Goal: Find contact information

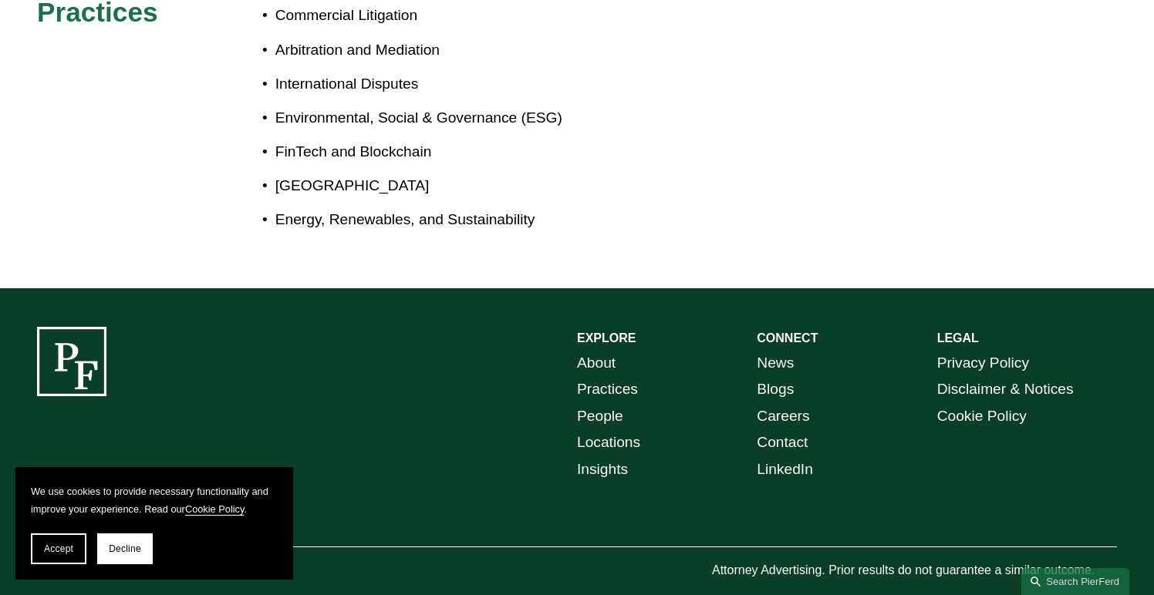
scroll to position [1047, 0]
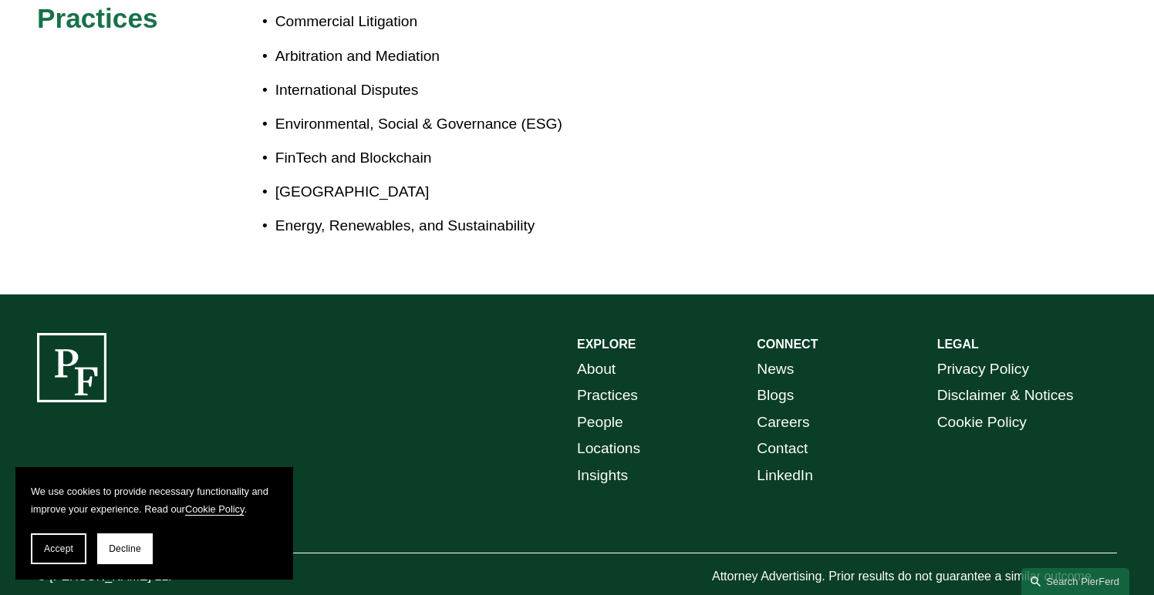
click at [618, 436] on link "Locations" at bounding box center [608, 449] width 63 height 27
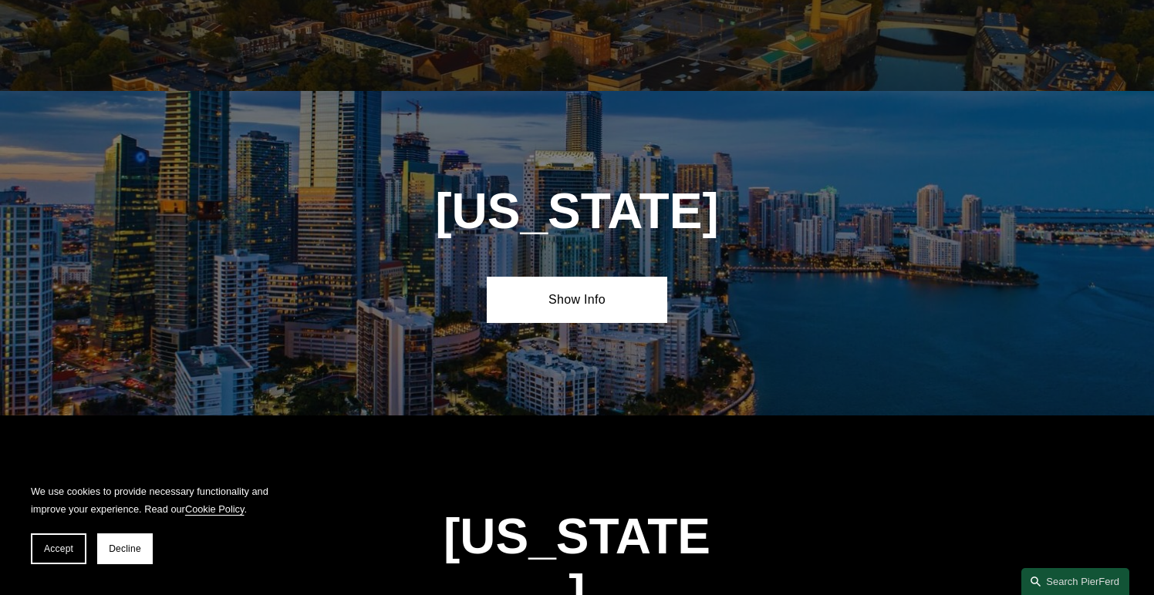
scroll to position [1954, 0]
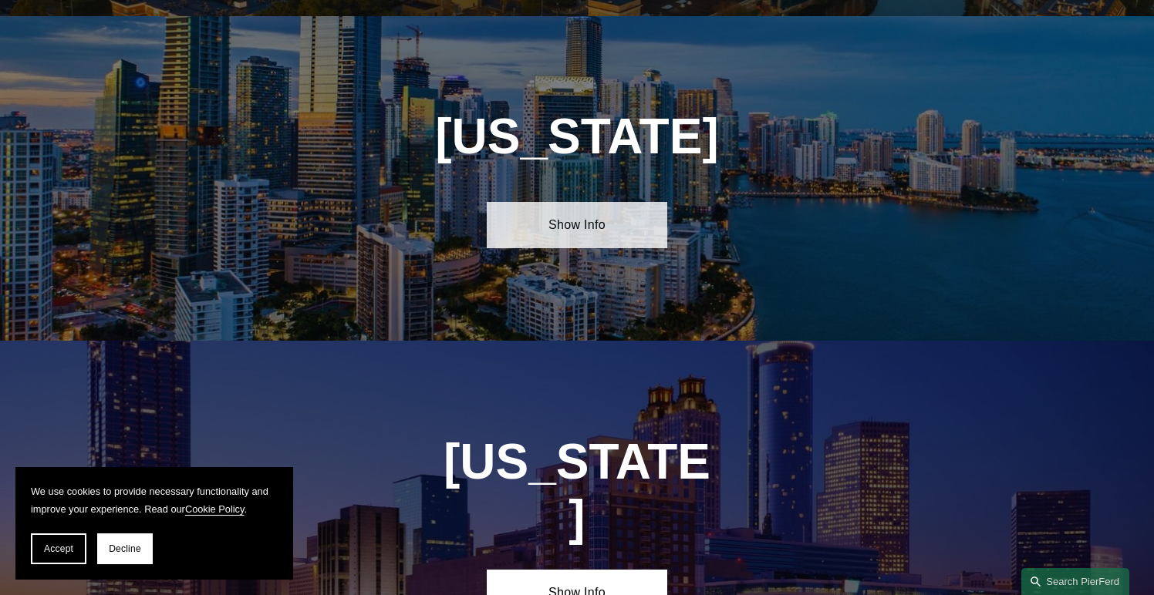
click at [576, 209] on link "Show Info" at bounding box center [577, 225] width 180 height 46
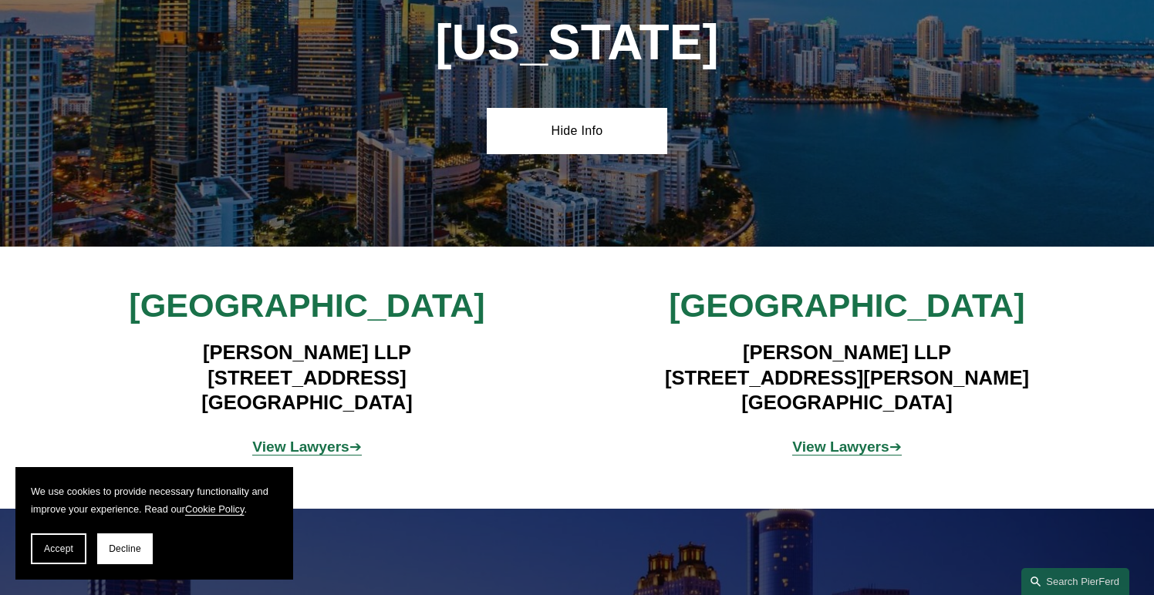
scroll to position [2052, 0]
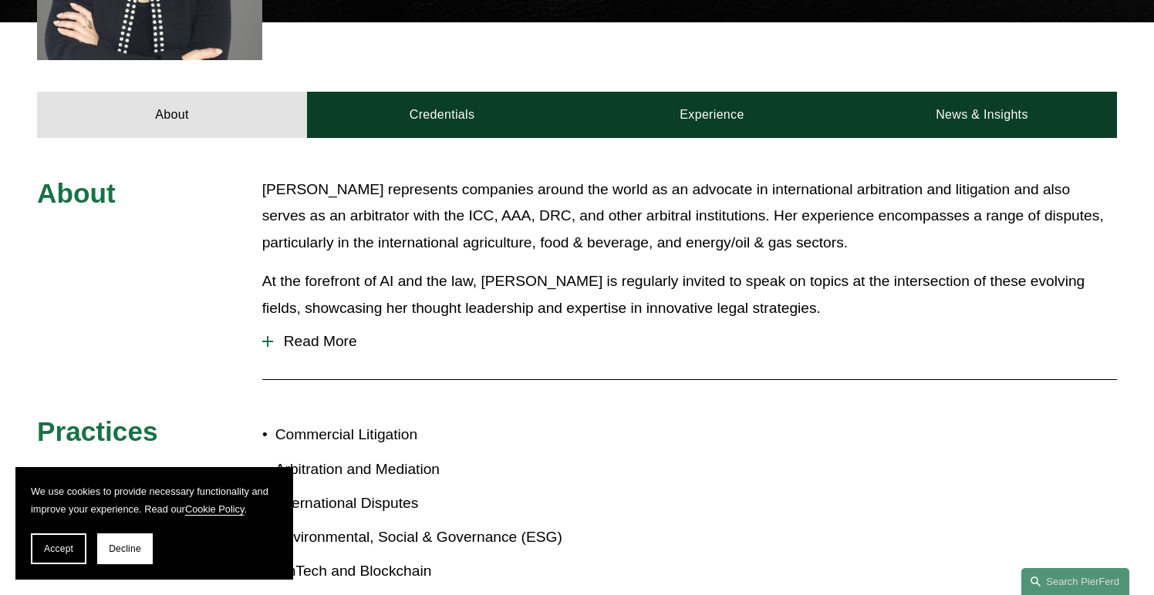
scroll to position [642, 0]
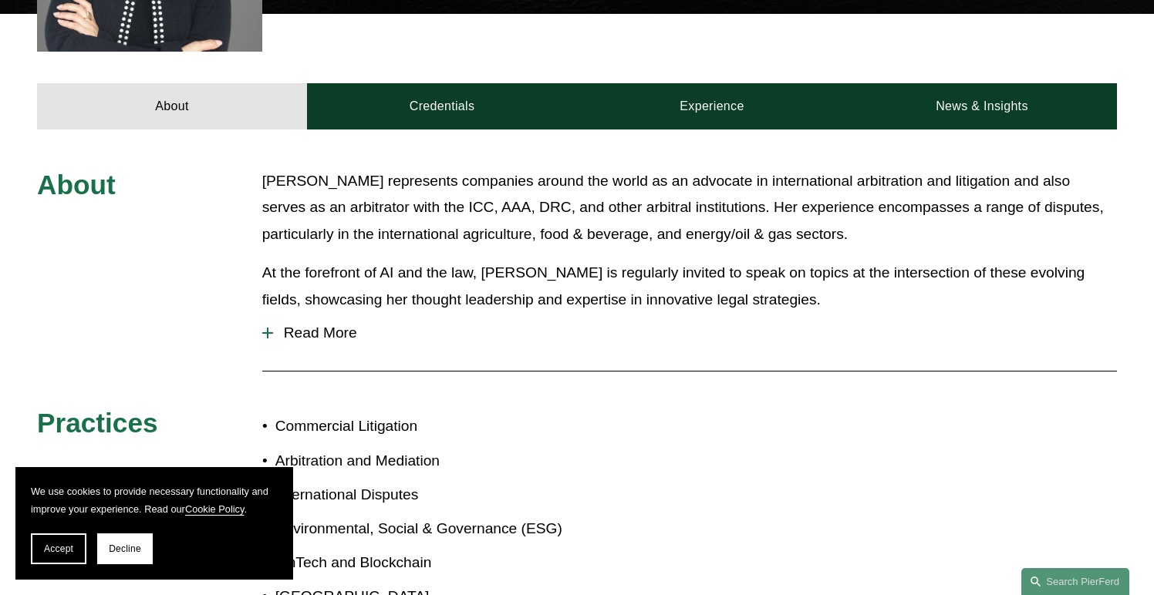
click at [332, 325] on span "Read More" at bounding box center [695, 333] width 844 height 17
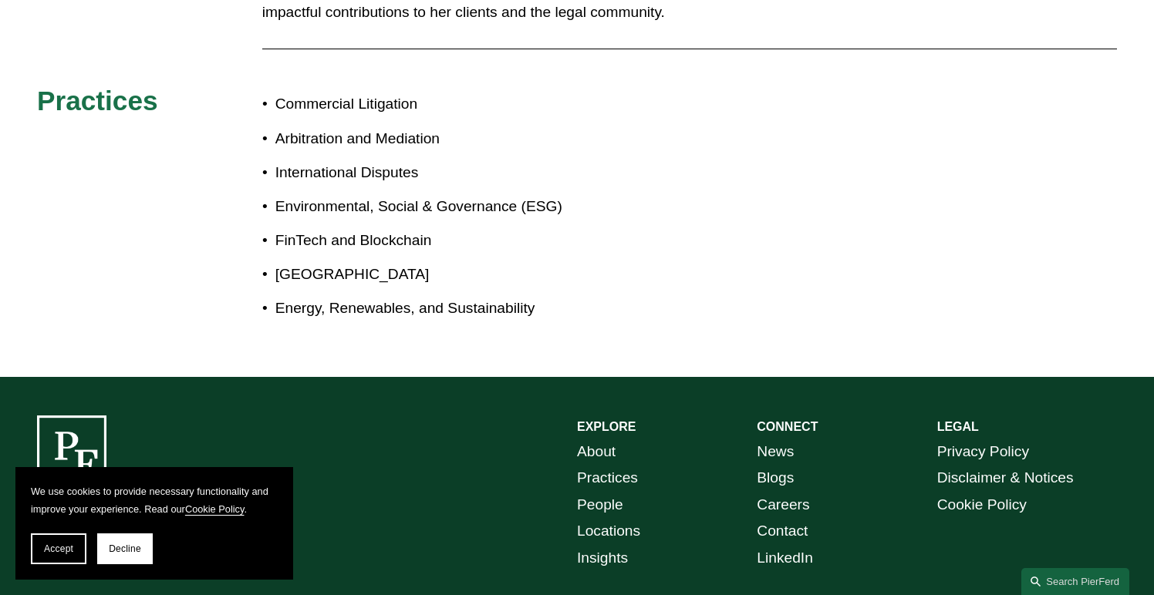
scroll to position [2038, 0]
